Goal: Find contact information: Find contact information

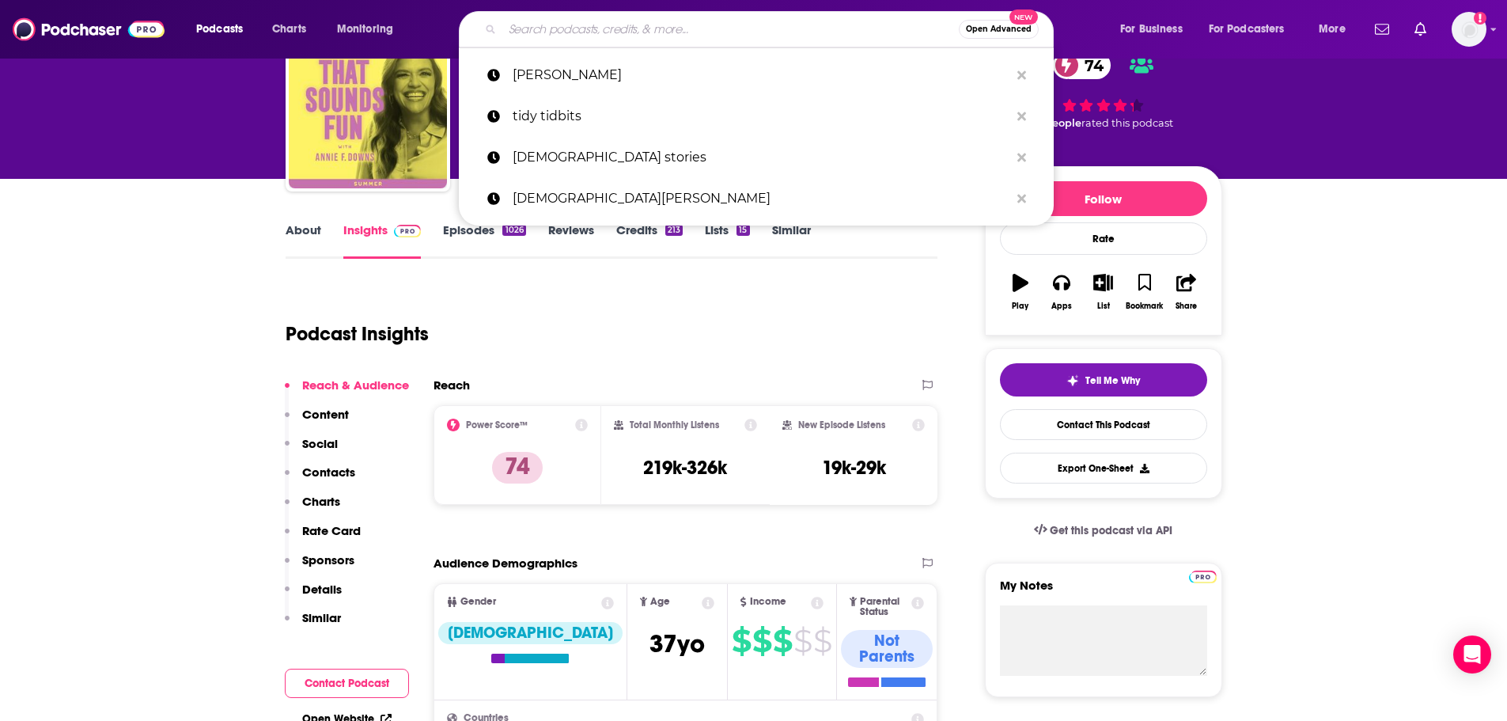
scroll to position [79, 0]
click at [600, 22] on input "Search podcasts, credits, & more..." at bounding box center [730, 29] width 457 height 25
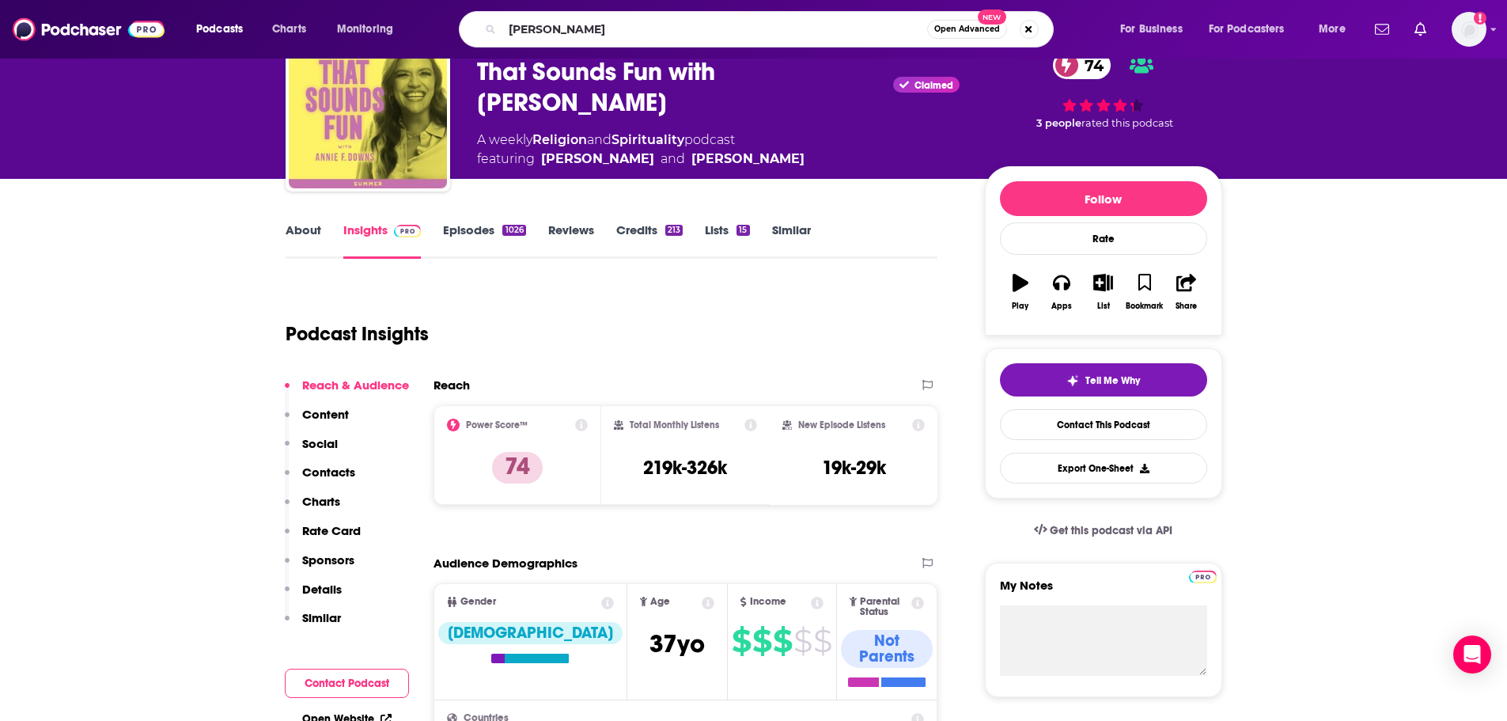
type input "[PERSON_NAME]"
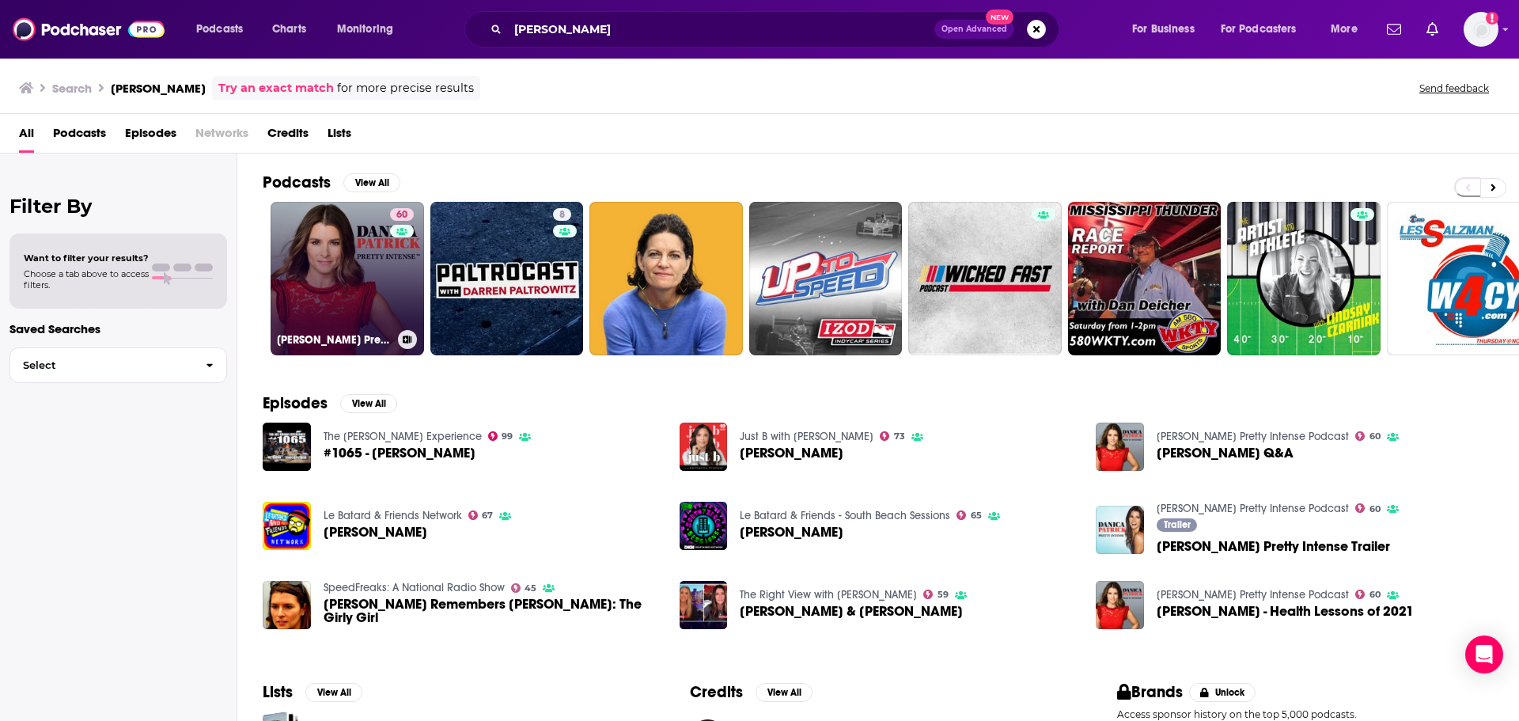
click at [351, 276] on link "60 [PERSON_NAME] Pretty Intense Podcast" at bounding box center [347, 278] width 153 height 153
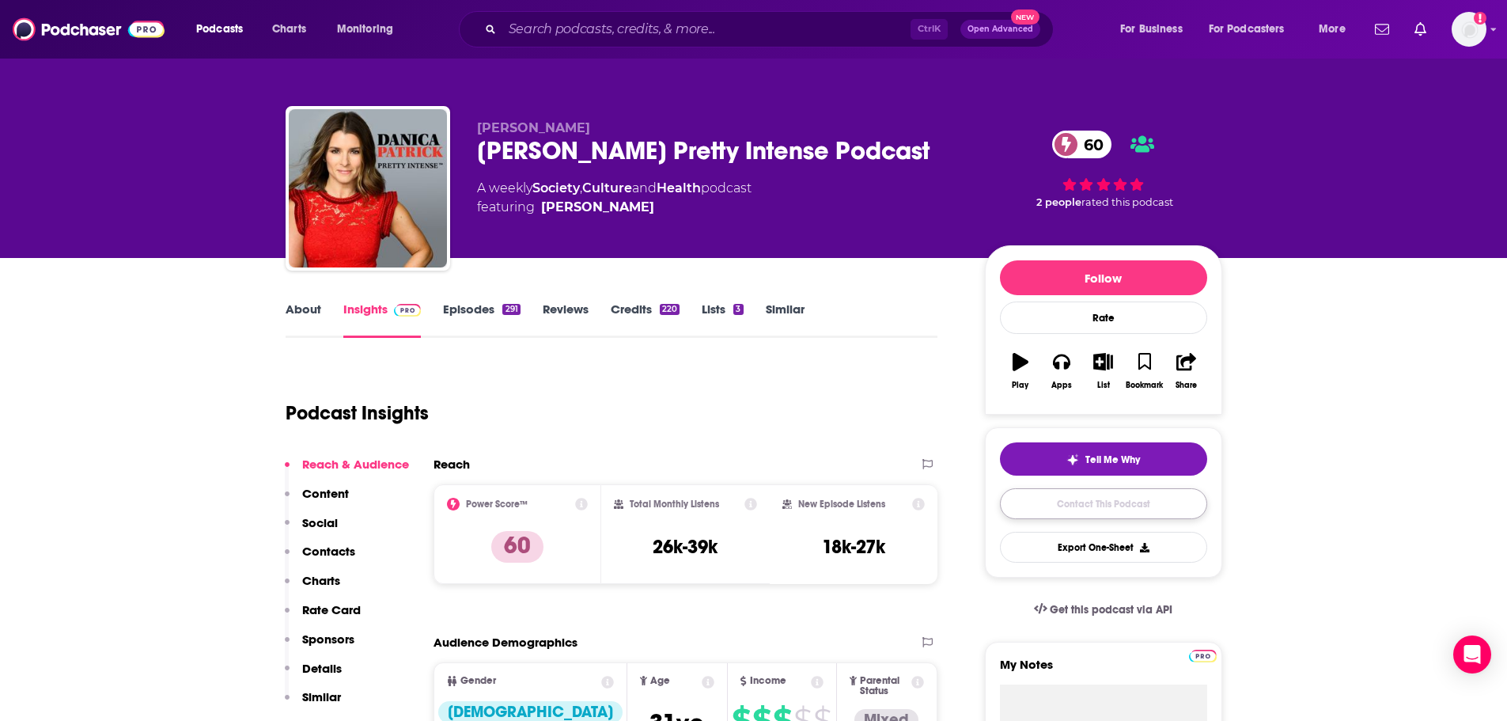
click at [1122, 500] on link "Contact This Podcast" at bounding box center [1103, 503] width 207 height 31
